Goal: Information Seeking & Learning: Learn about a topic

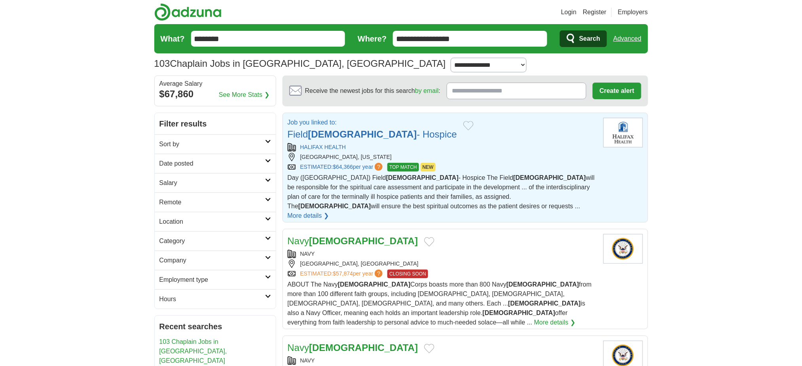
click at [334, 140] on strong "[DEMOGRAPHIC_DATA]" at bounding box center [362, 134] width 109 height 11
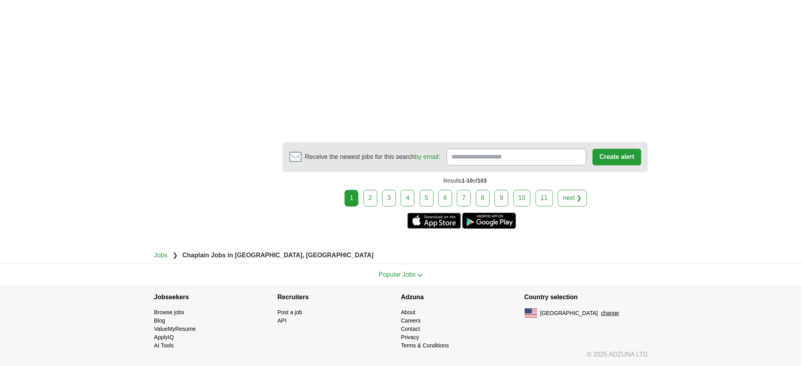
scroll to position [2163, 0]
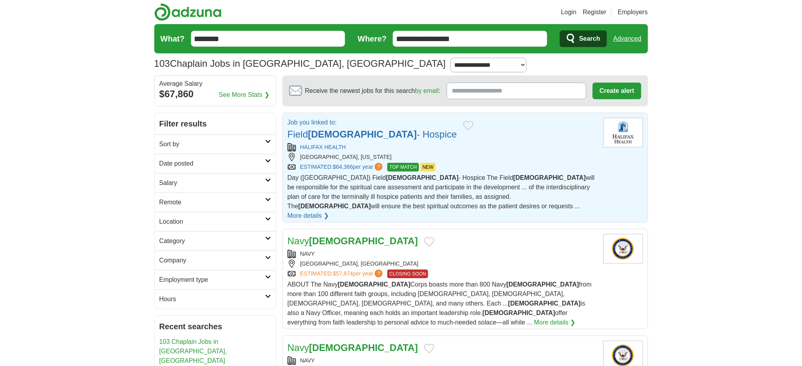
scroll to position [105, 0]
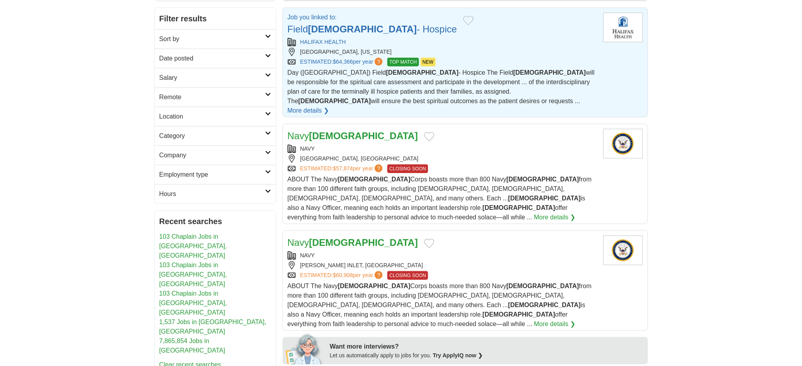
click at [383, 34] on link "Field Chaplain - Hospice" at bounding box center [373, 29] width 170 height 11
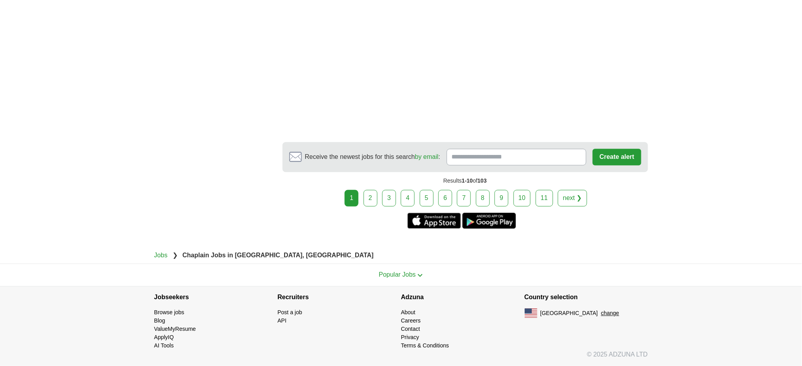
scroll to position [1635, 0]
